Goal: Information Seeking & Learning: Understand process/instructions

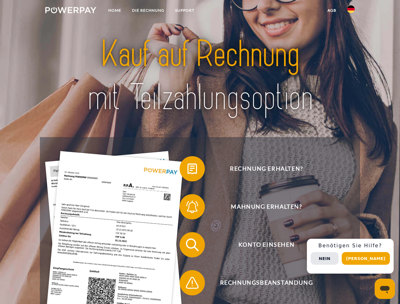
click at [71, 11] on img at bounding box center [70, 10] width 51 height 6
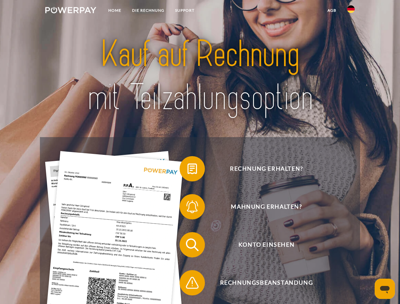
click at [351, 11] on img at bounding box center [351, 9] width 8 height 8
click at [331, 10] on link "agb" at bounding box center [332, 10] width 20 height 11
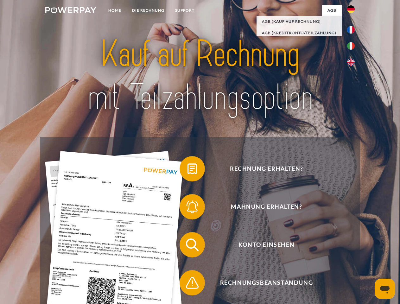
click at [187, 170] on span at bounding box center [183, 169] width 32 height 32
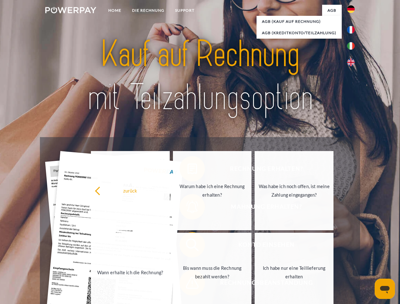
click at [187, 208] on link "Warum habe ich eine Rechnung erhalten?" at bounding box center [212, 190] width 79 height 79
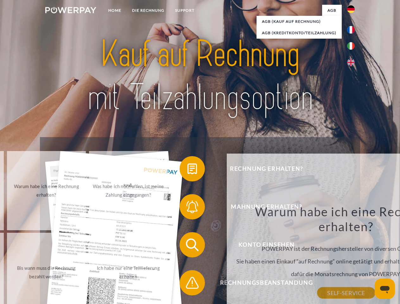
click at [230, 246] on div "Warum habe ich eine Rechnung erhalten? POWERPAY ist der Rechnungshersteller von…" at bounding box center [345, 248] width 231 height 89
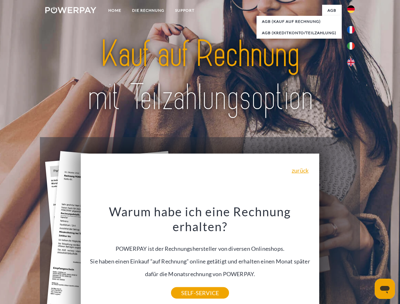
click at [187, 284] on div "Warum habe ich eine Rechnung erhalten? POWERPAY ist der Rechnungshersteller von…" at bounding box center [200, 248] width 231 height 89
click at [352, 256] on div "Rechnung erhalten? Mahnung erhalten? Konto einsehen" at bounding box center [200, 263] width 320 height 253
click at [337, 257] on span "Konto einsehen" at bounding box center [266, 244] width 155 height 25
click at [368, 258] on header "Home DIE RECHNUNG SUPPORT" at bounding box center [200, 218] width 400 height 437
